Goal: Transaction & Acquisition: Purchase product/service

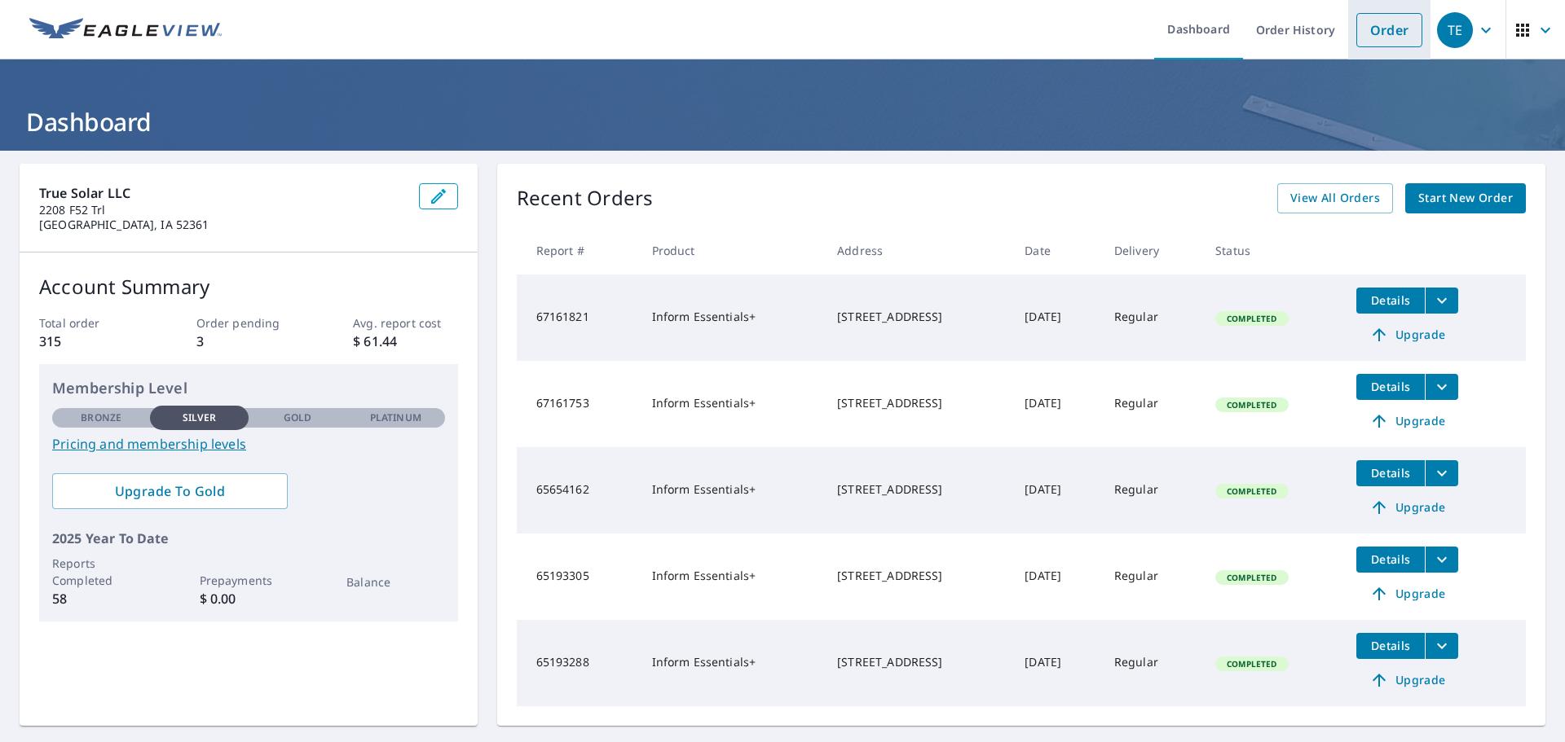
click at [1376, 31] on link "Order" at bounding box center [1389, 30] width 66 height 34
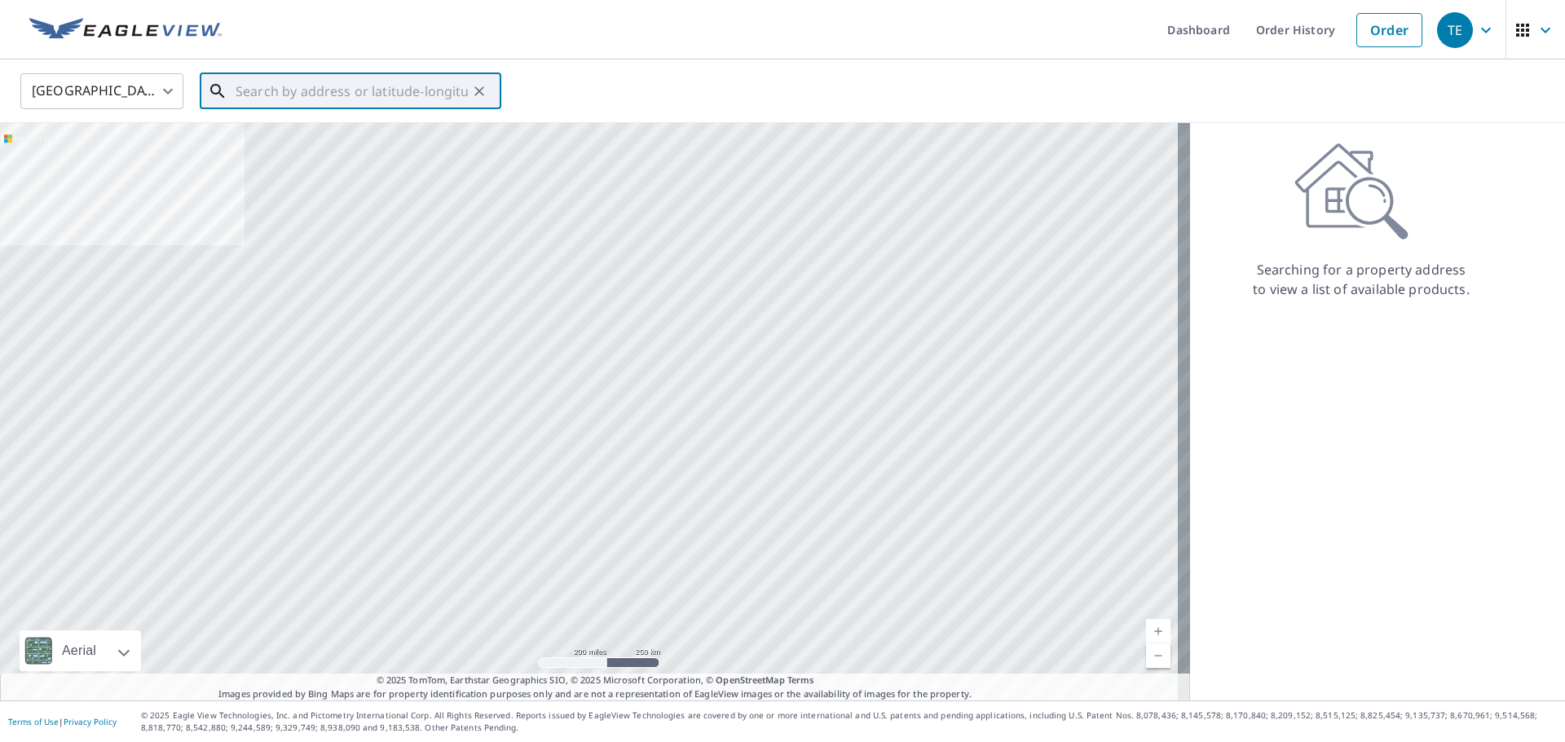
click at [257, 95] on input "text" at bounding box center [351, 91] width 232 height 46
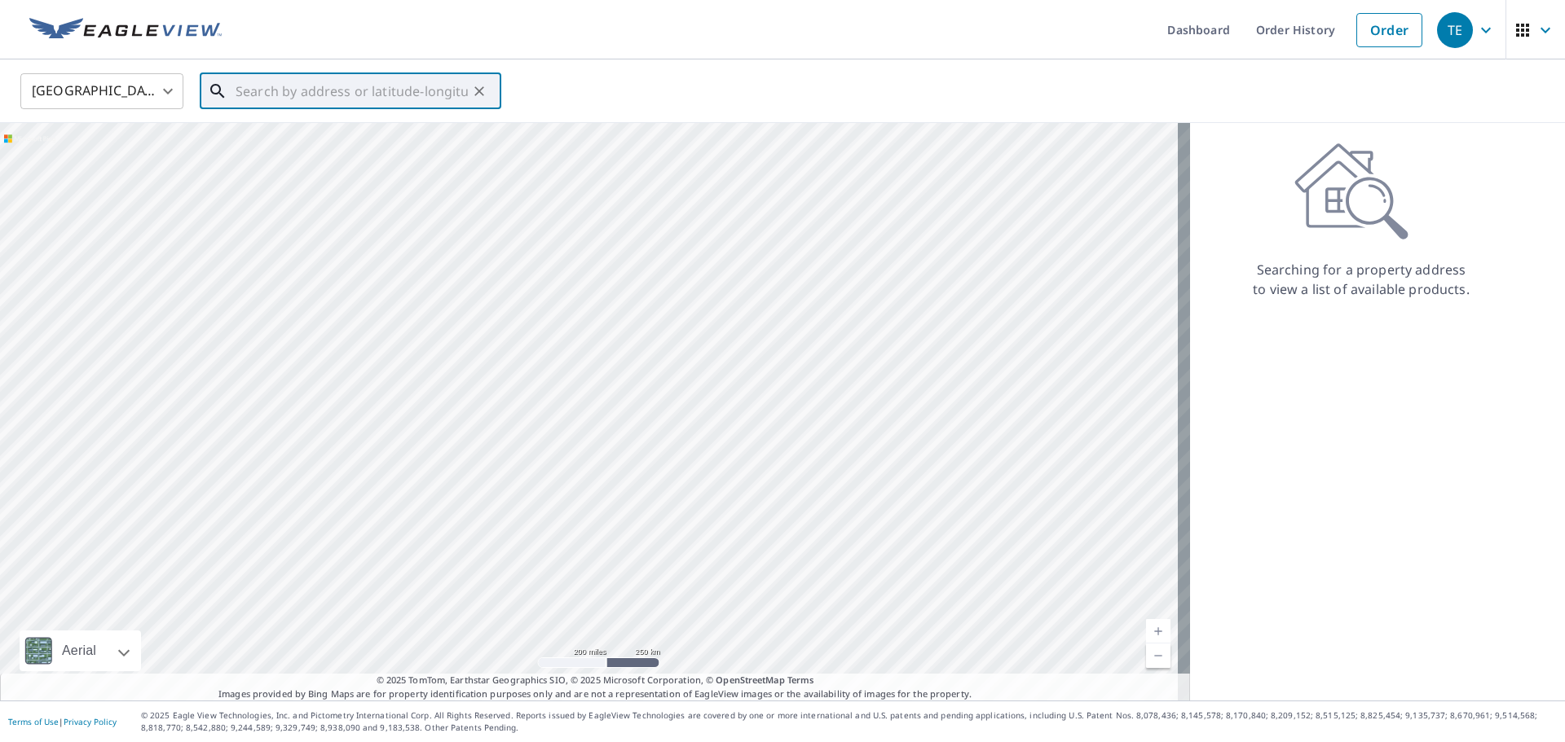
paste input "[STREET_ADDRESS][PERSON_NAME]"
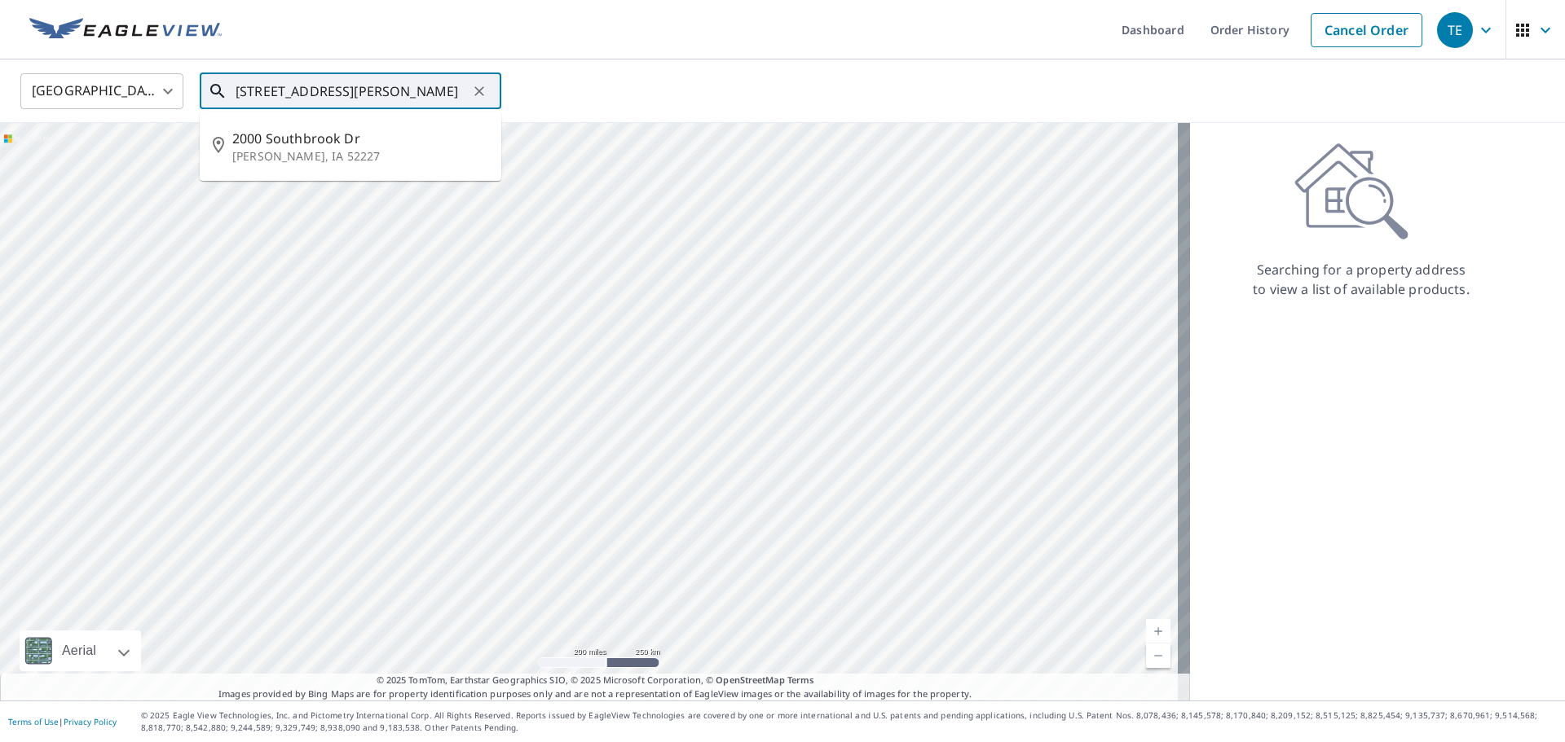
type input "[STREET_ADDRESS][PERSON_NAME]"
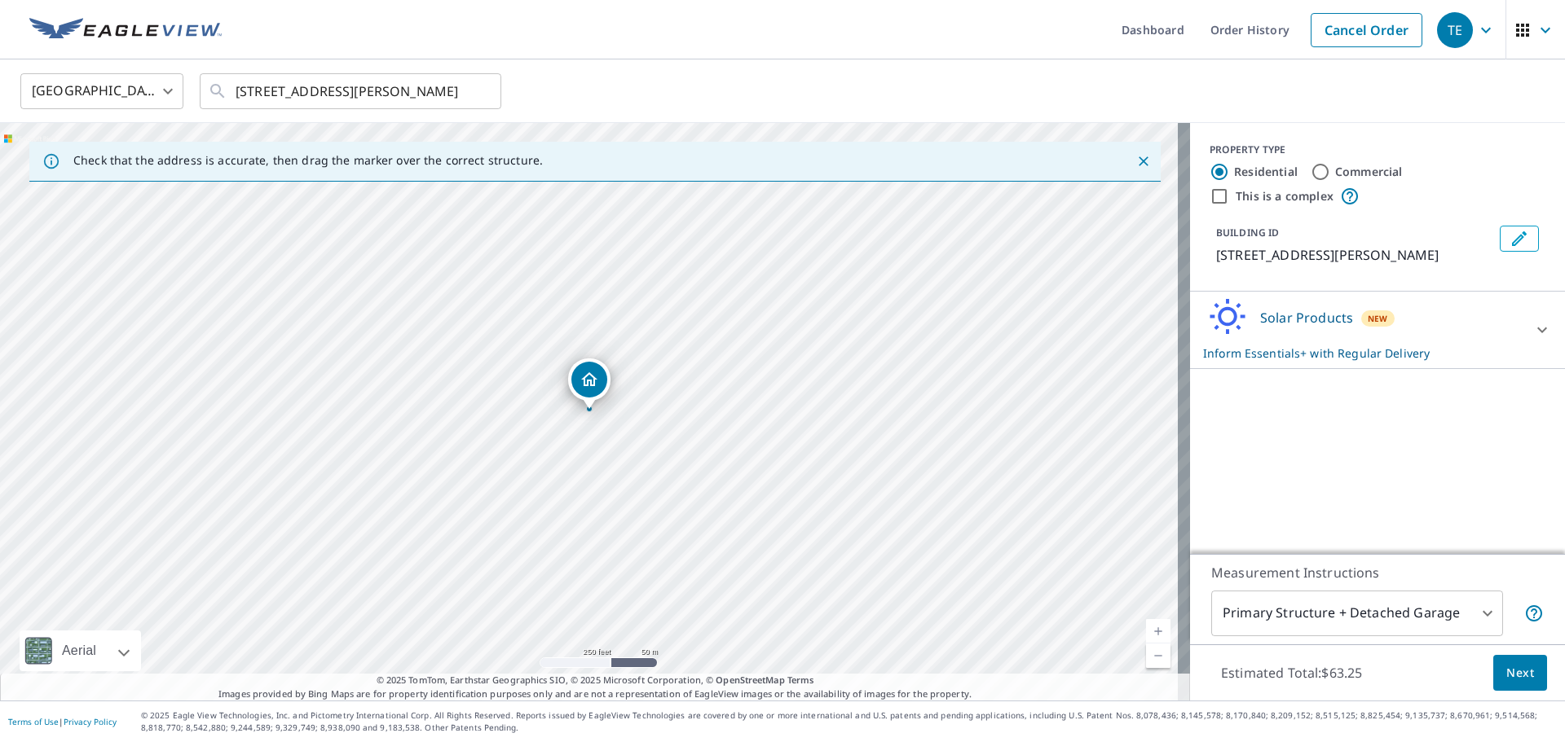
click at [1462, 609] on body "TE TE Dashboard Order History Cancel Order TE [GEOGRAPHIC_DATA] [GEOGRAPHIC_DAT…" at bounding box center [782, 371] width 1565 height 742
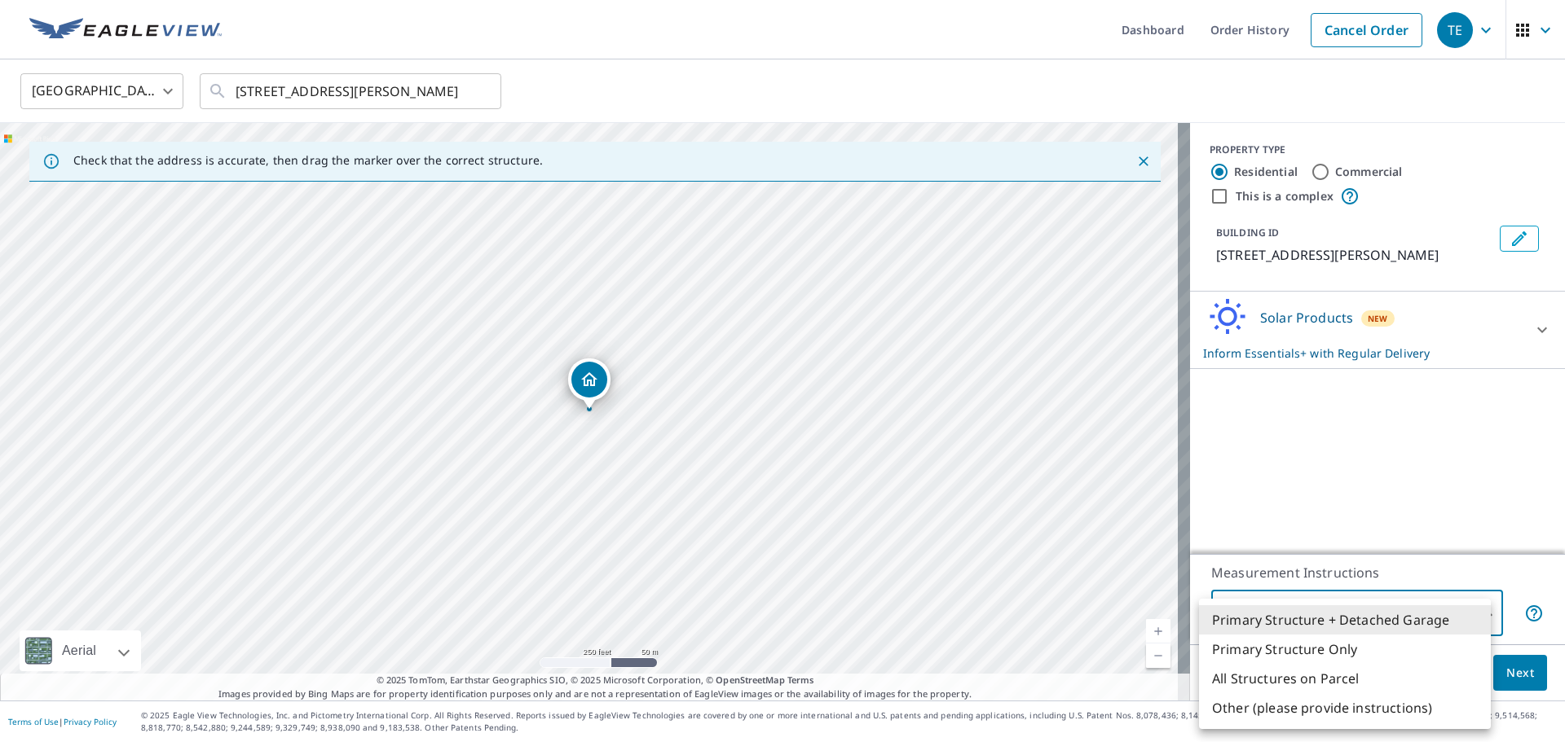
click at [1452, 473] on div at bounding box center [782, 371] width 1565 height 742
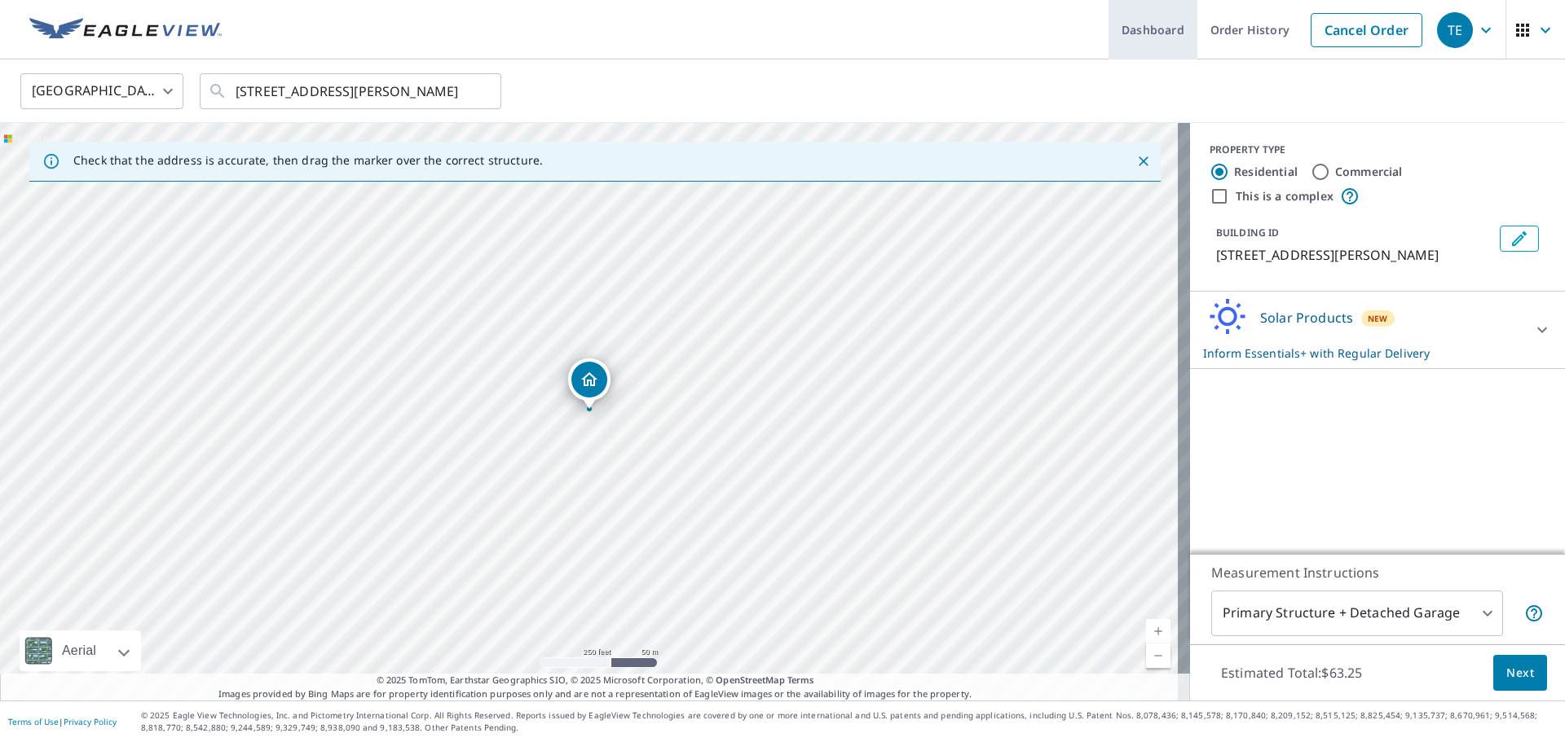
click at [1133, 29] on link "Dashboard" at bounding box center [1152, 29] width 89 height 59
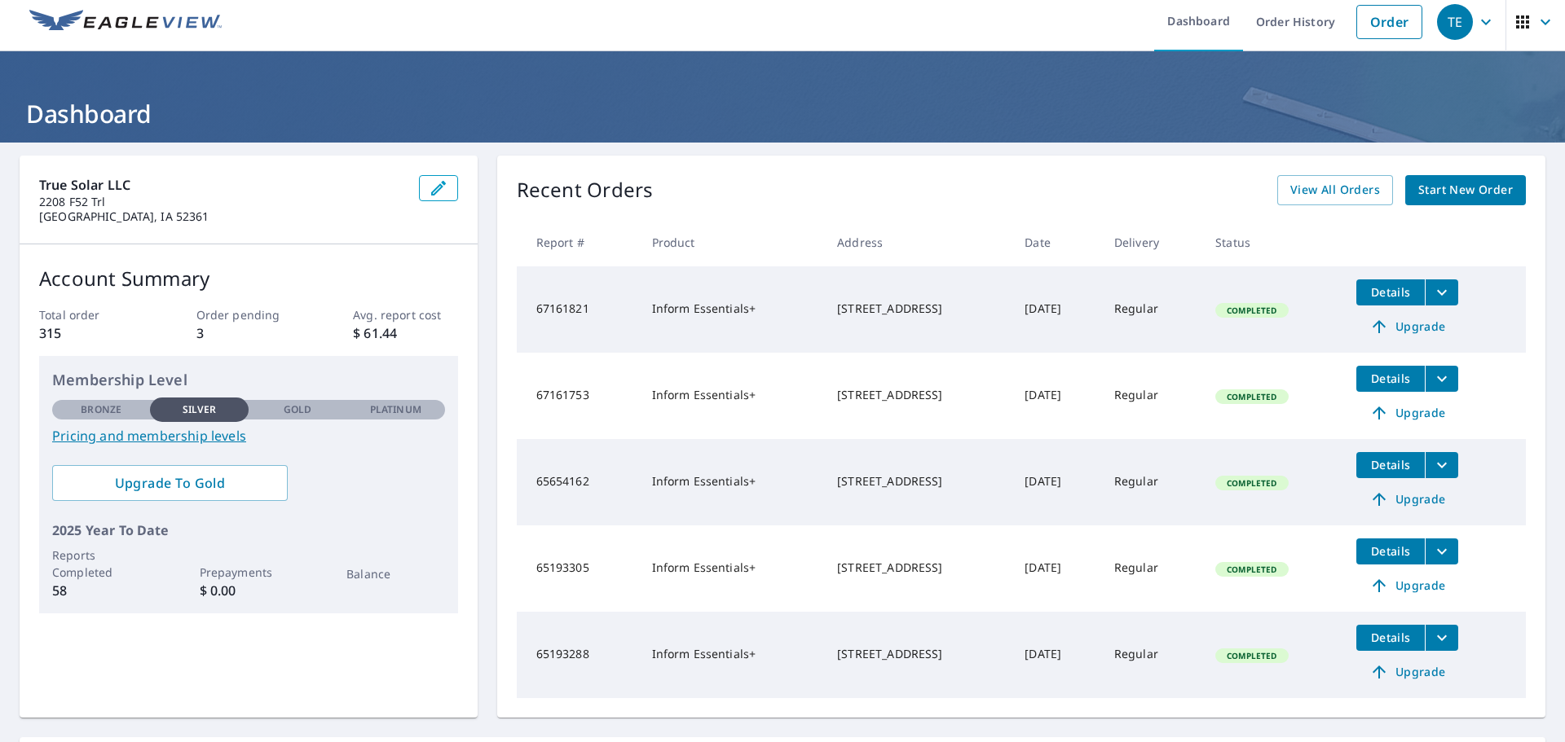
scroll to position [7, 0]
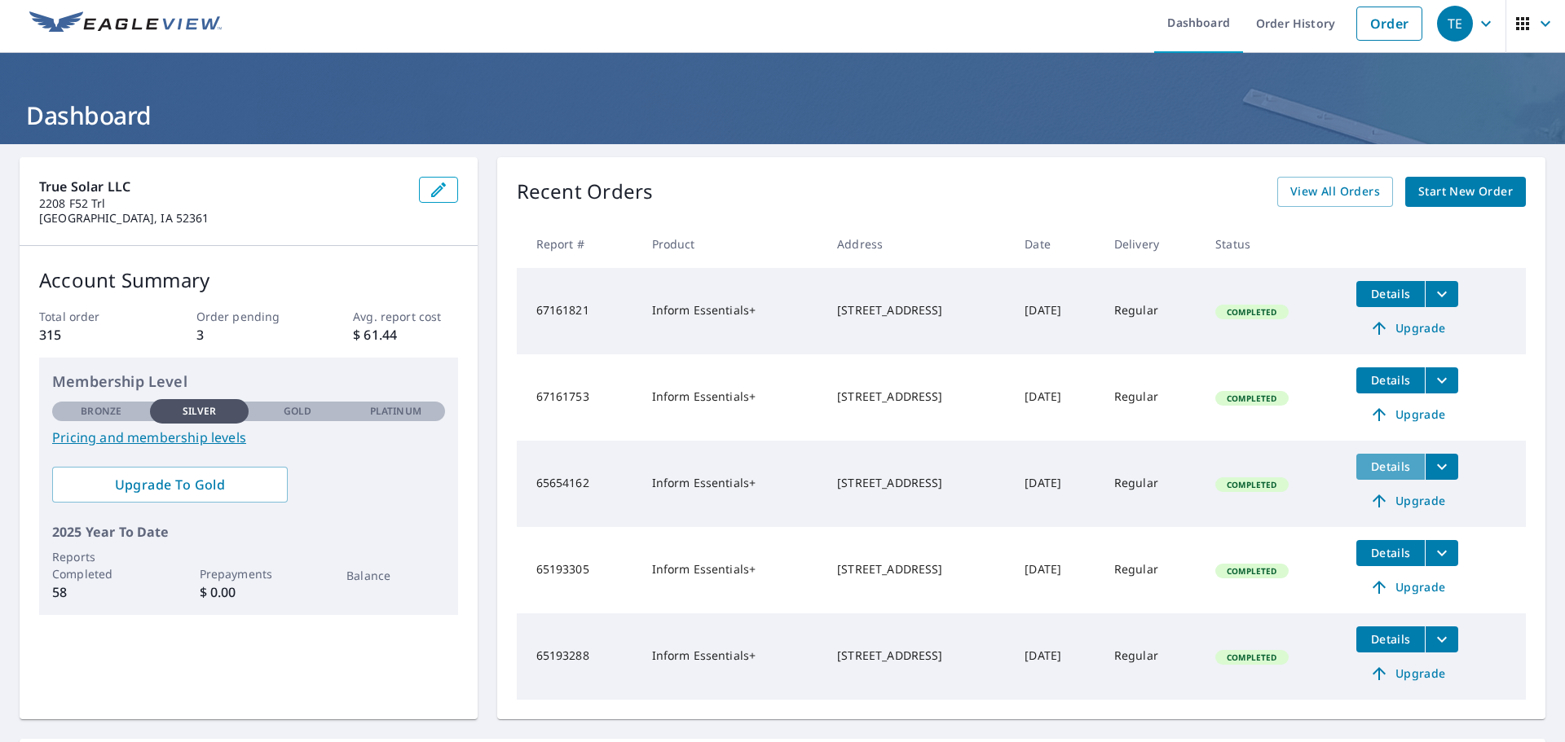
click at [1363, 460] on button "Details" at bounding box center [1390, 467] width 68 height 26
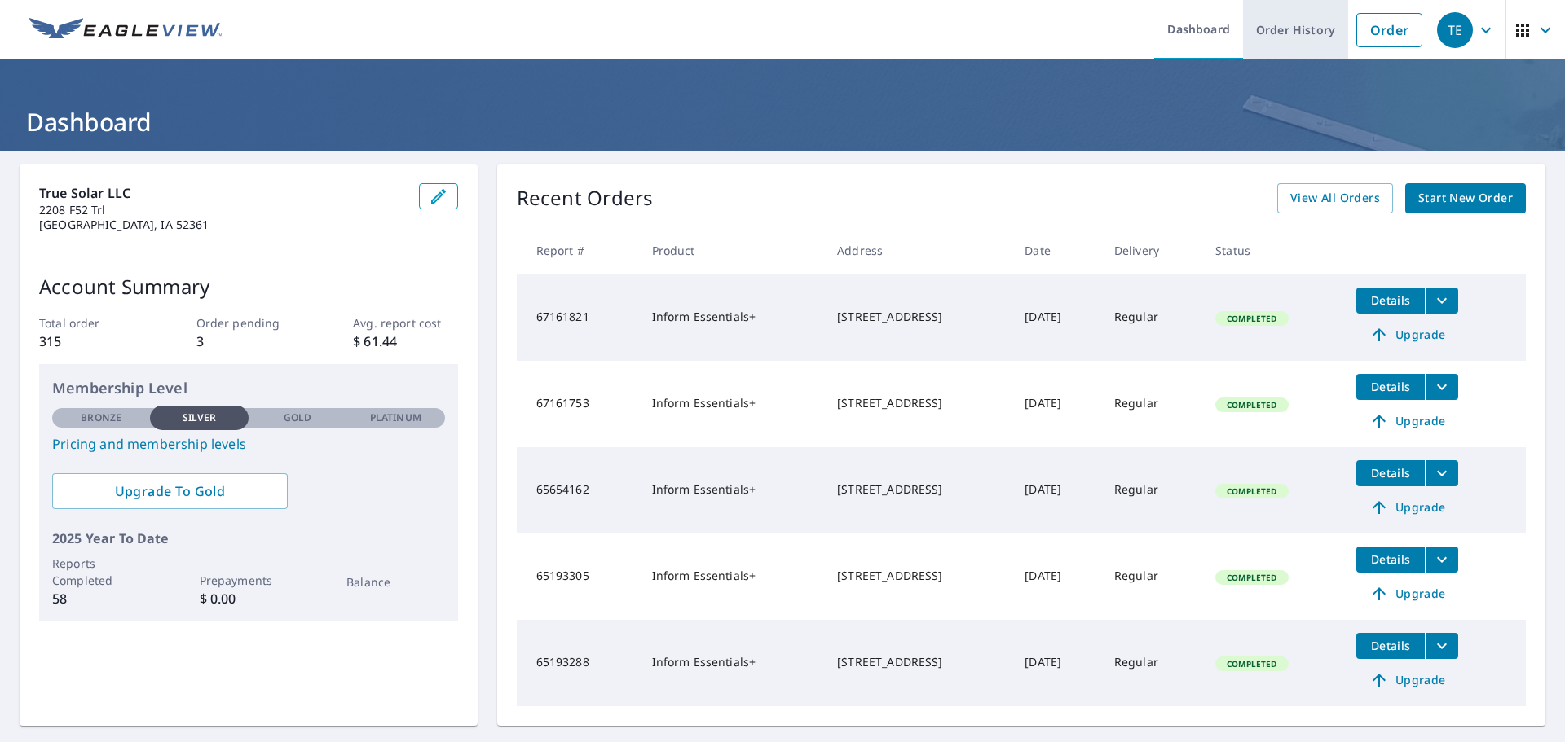
click at [1299, 31] on link "Order History" at bounding box center [1295, 29] width 105 height 59
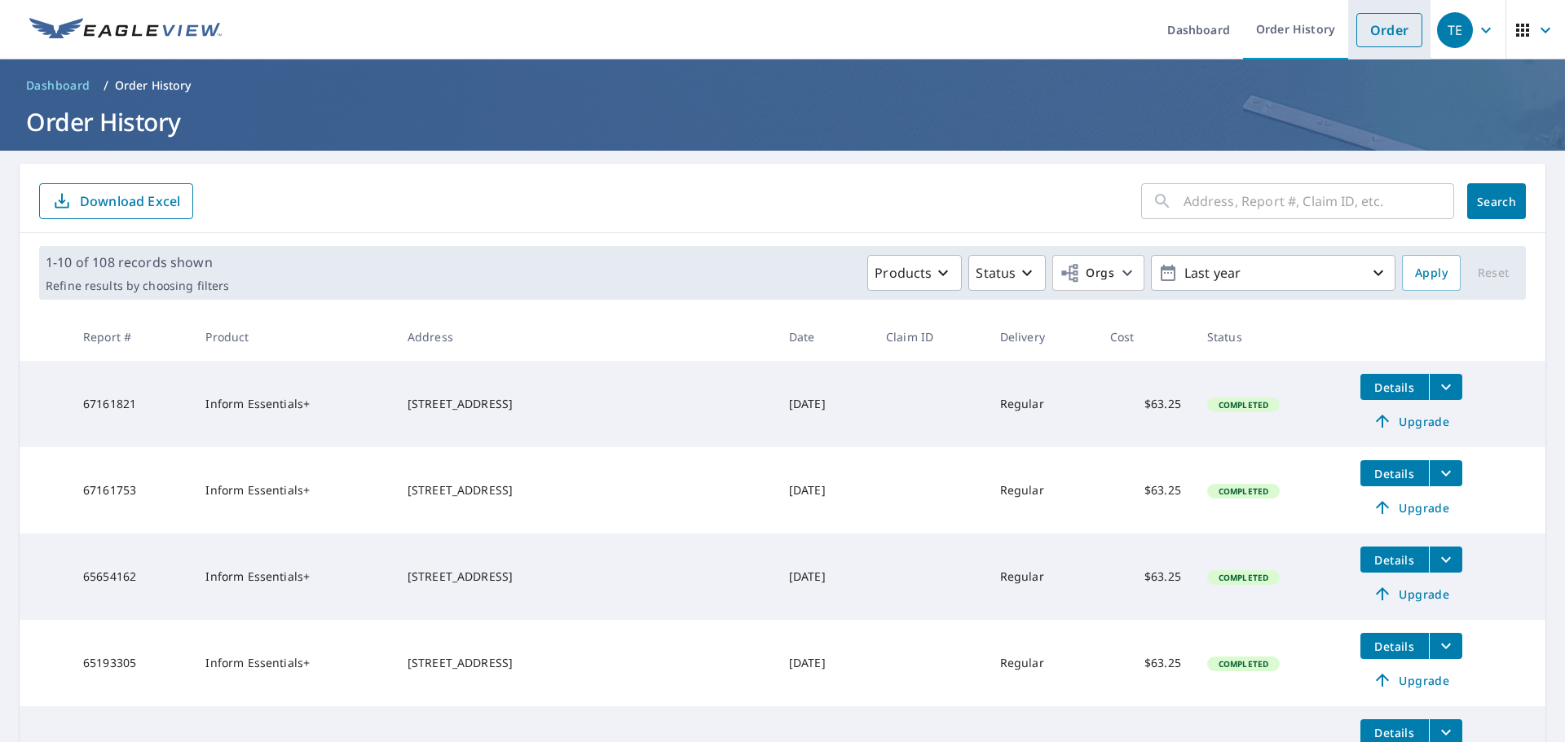
click at [1374, 14] on link "Order" at bounding box center [1389, 30] width 66 height 34
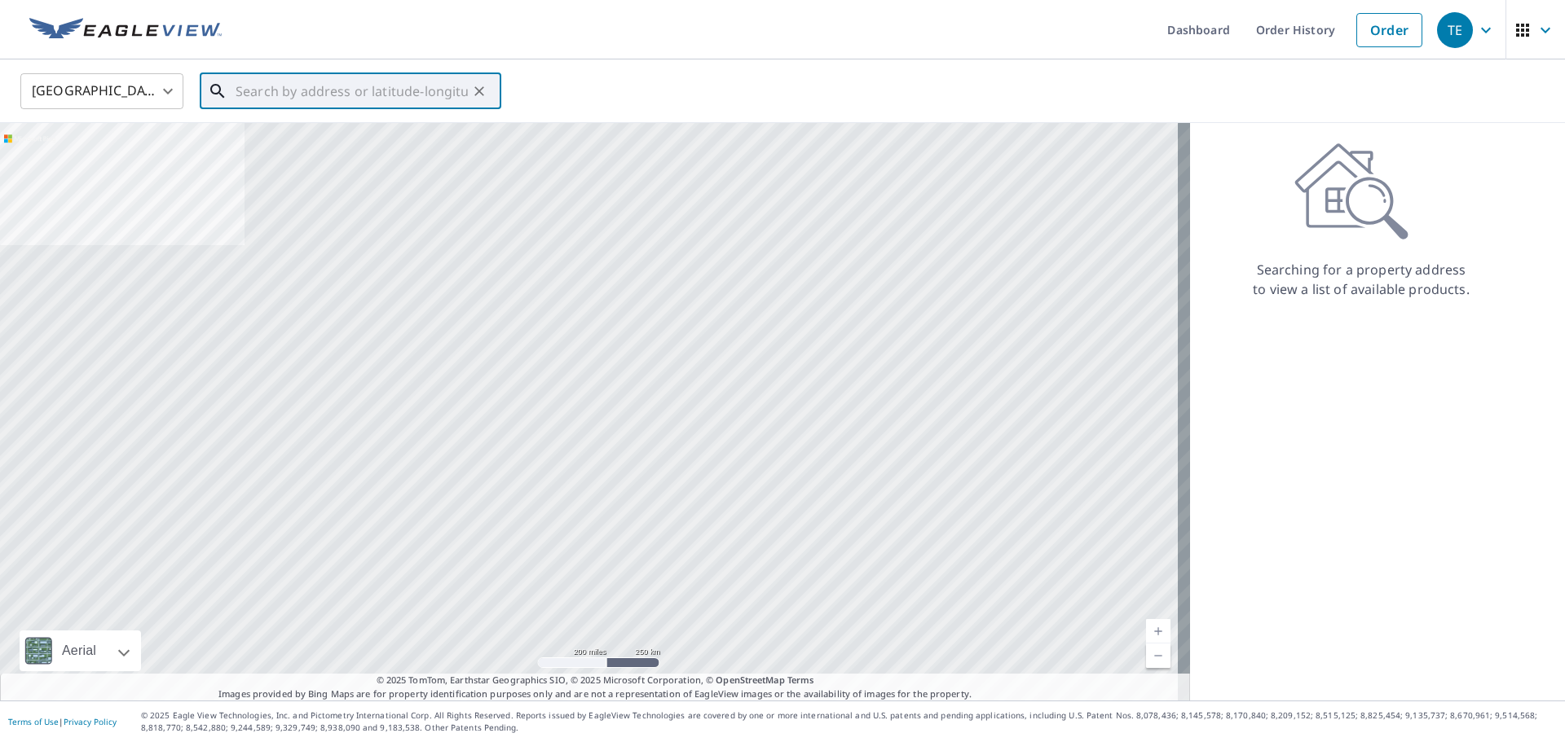
click at [344, 88] on input "text" at bounding box center [351, 91] width 232 height 46
paste input "[STREET_ADDRESS][PERSON_NAME]"
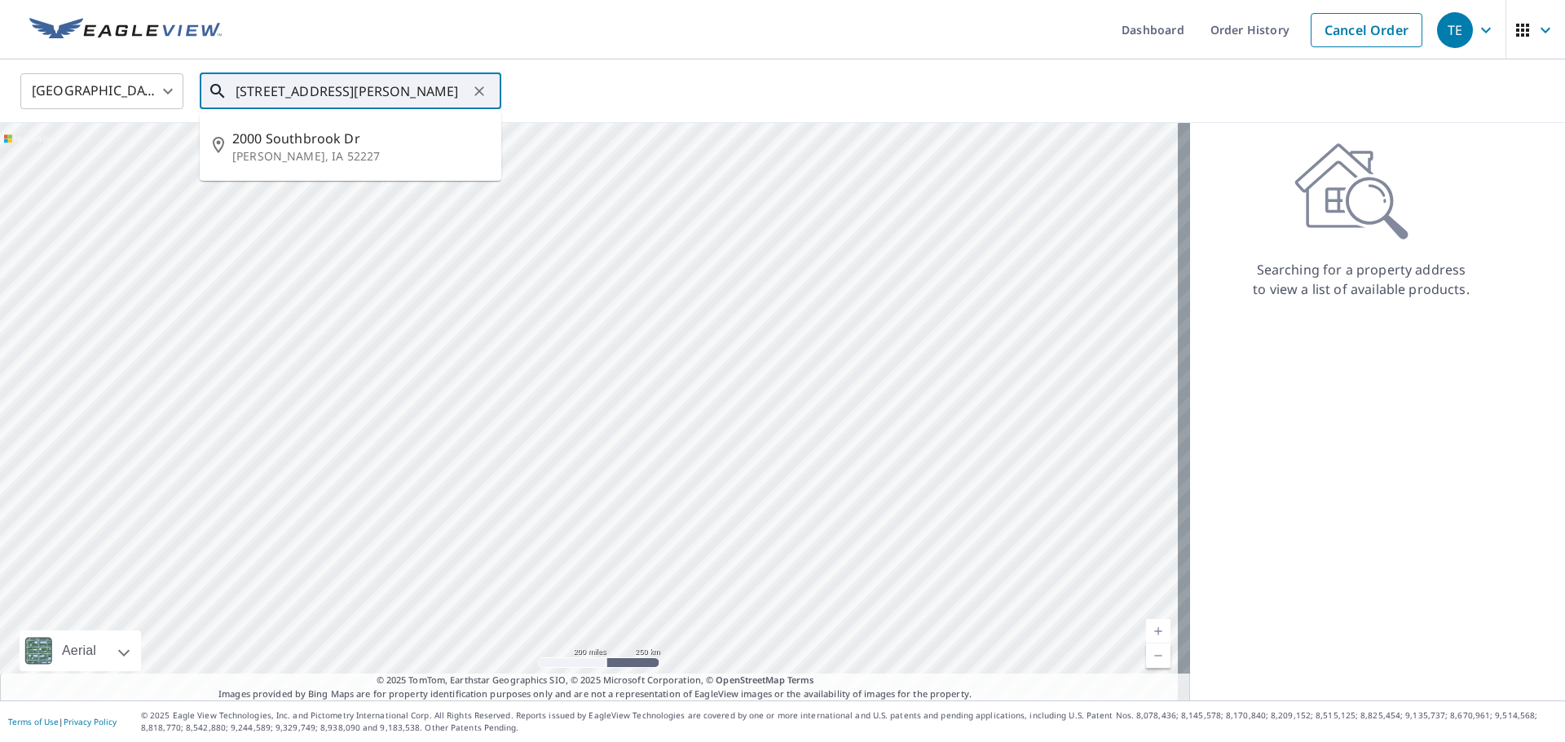
type input "[STREET_ADDRESS][PERSON_NAME]"
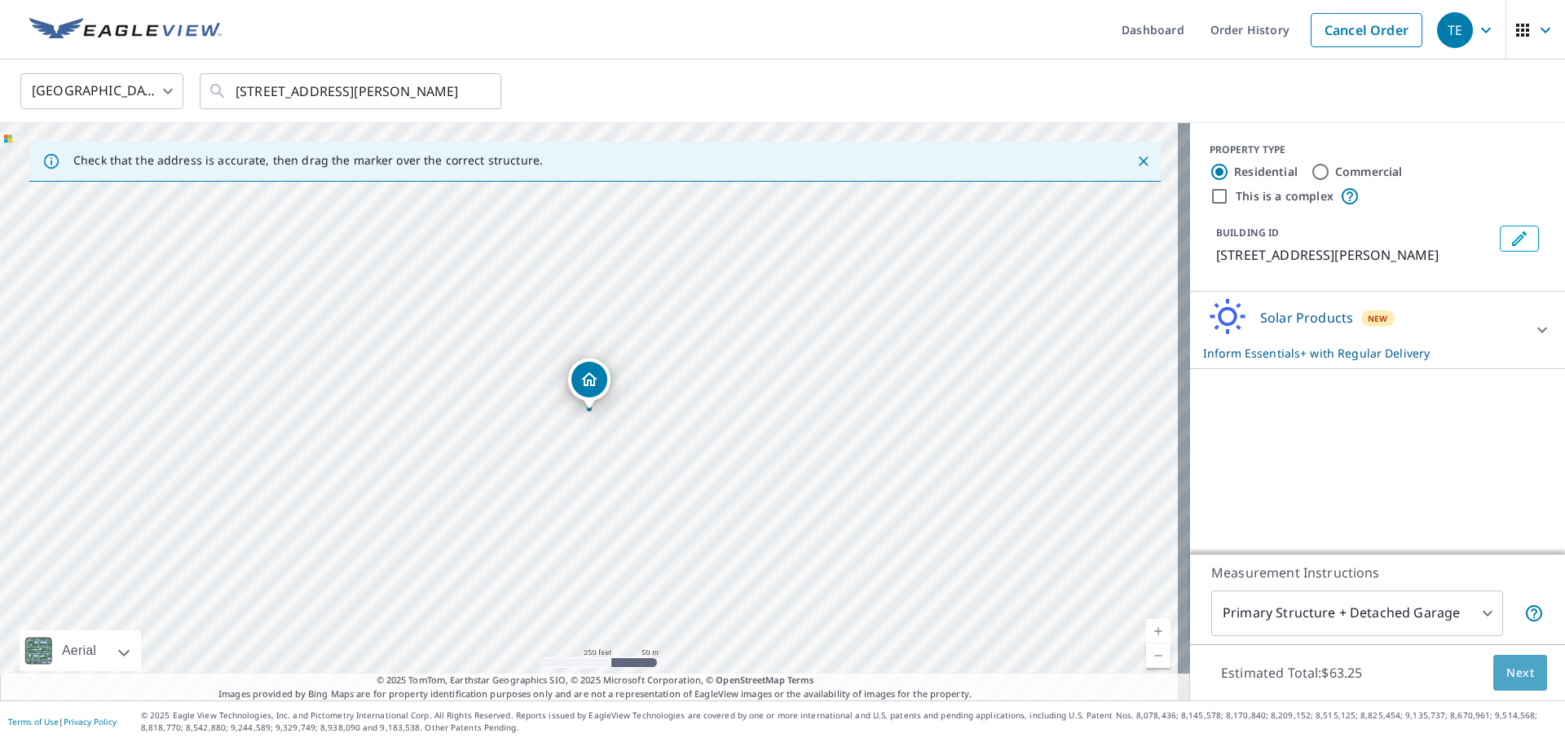
click at [1509, 667] on span "Next" at bounding box center [1520, 673] width 28 height 20
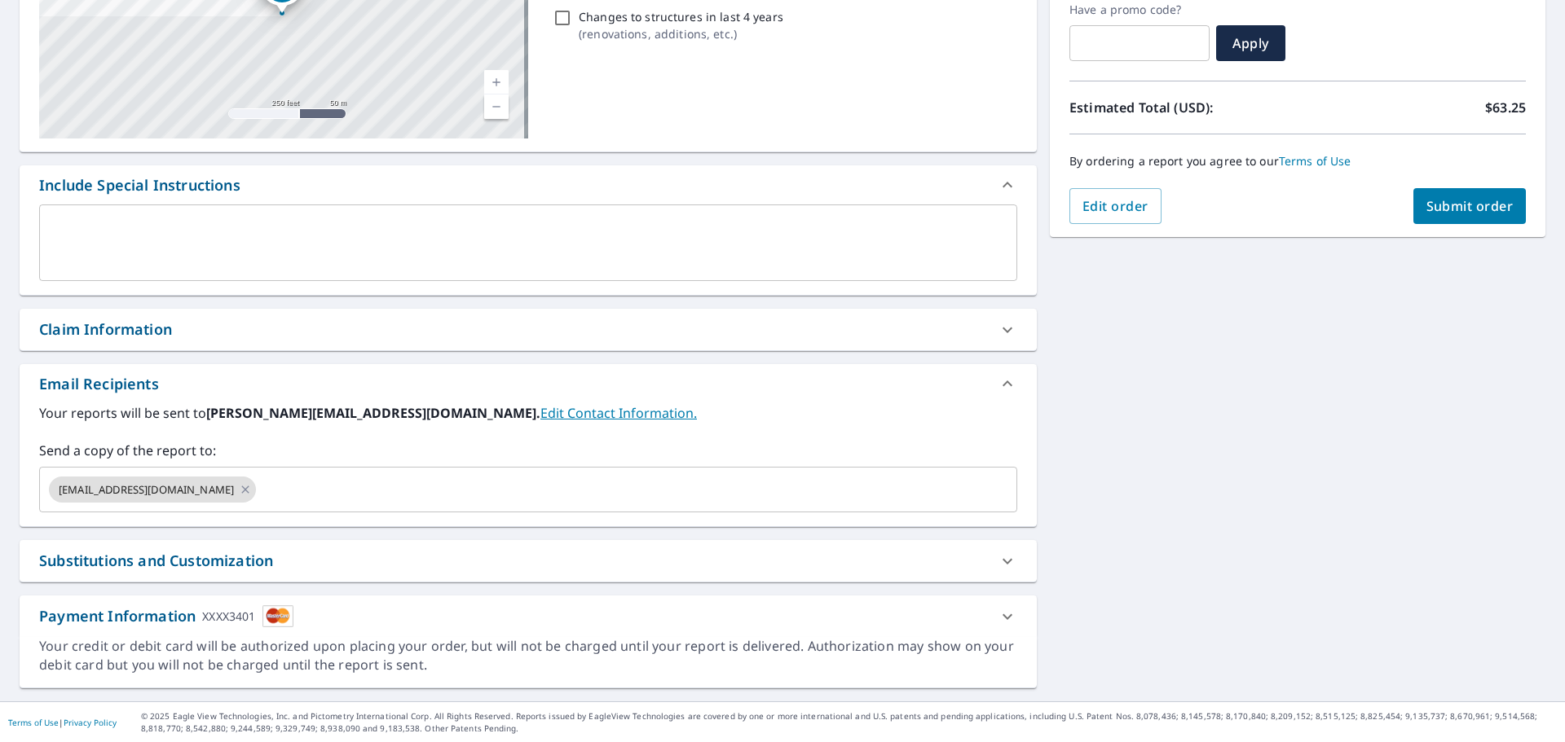
scroll to position [284, 0]
click at [1500, 203] on button "Submit order" at bounding box center [1469, 205] width 113 height 36
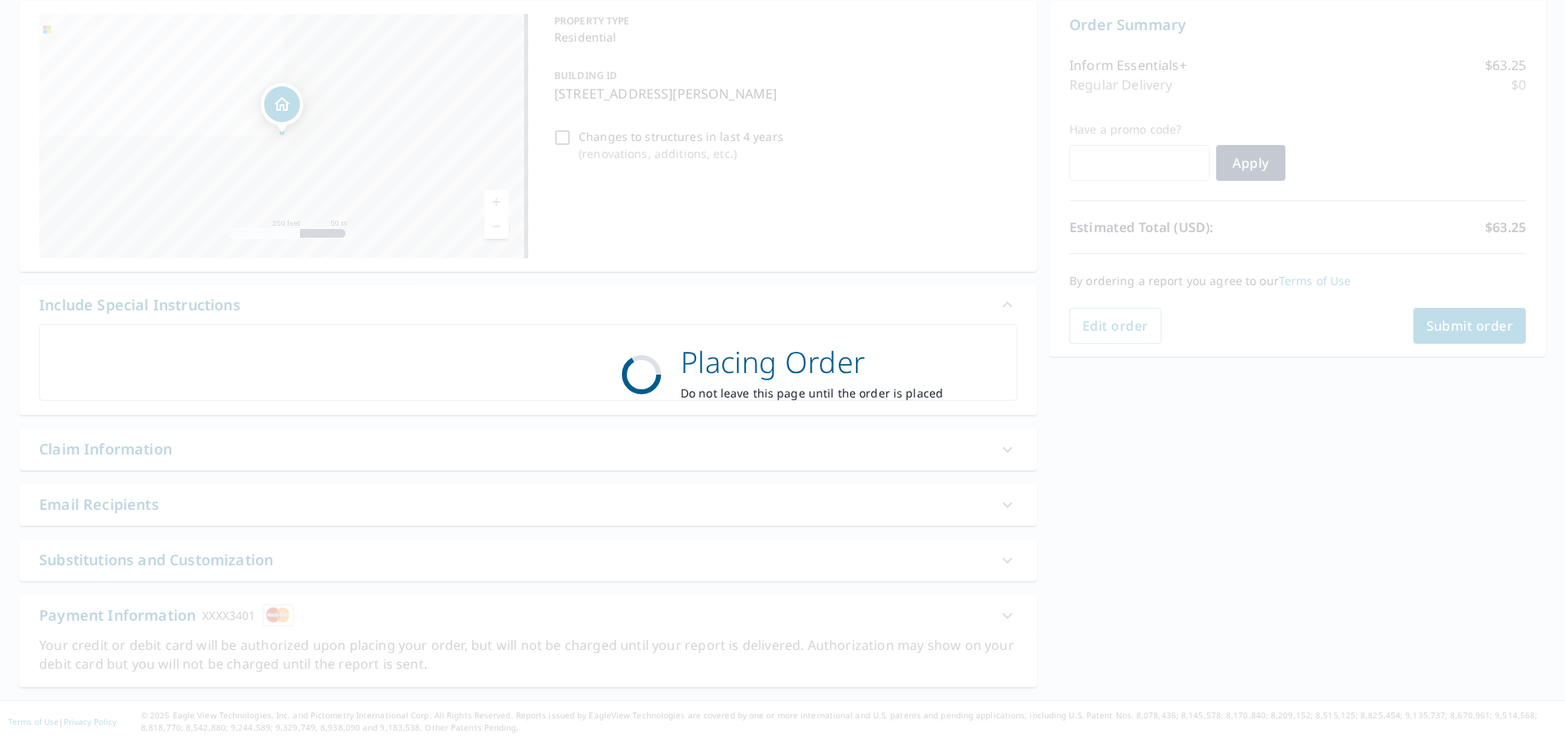
scroll to position [163, 0]
